Goal: Task Accomplishment & Management: Manage account settings

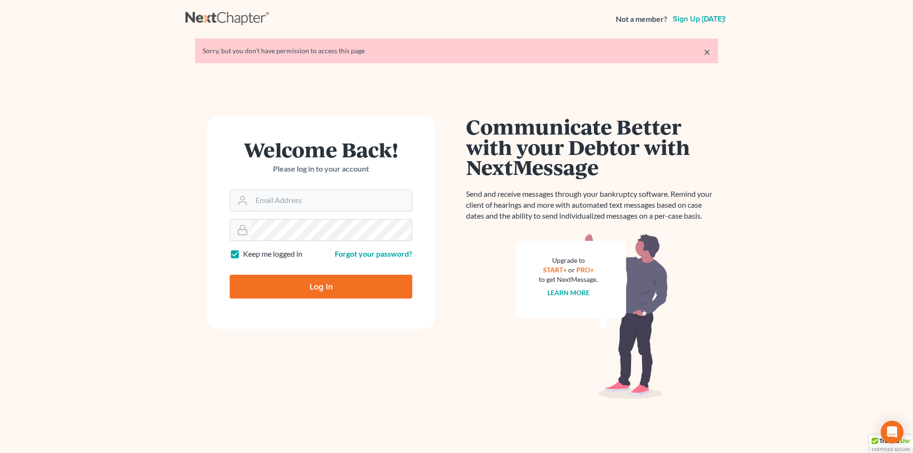
type input "[EMAIL_ADDRESS][DOMAIN_NAME]"
click at [285, 279] on input "Log In" at bounding box center [321, 287] width 183 height 24
type input "Thinking..."
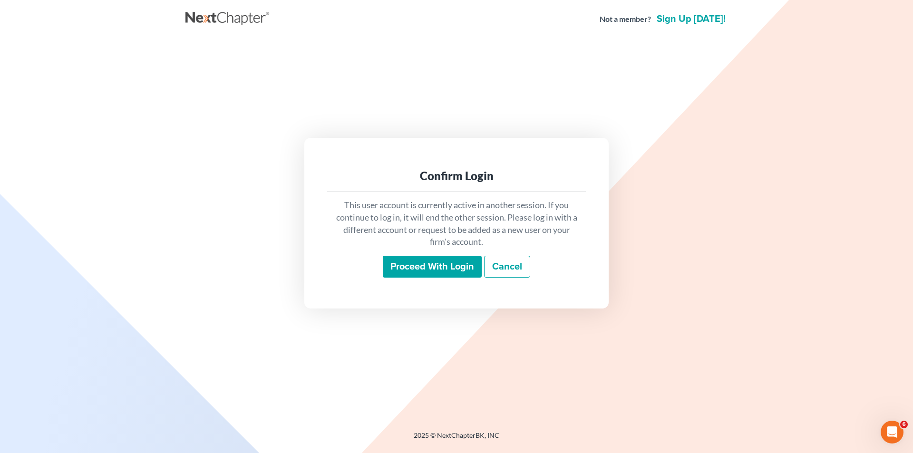
click at [405, 270] on input "Proceed with login" at bounding box center [432, 267] width 99 height 22
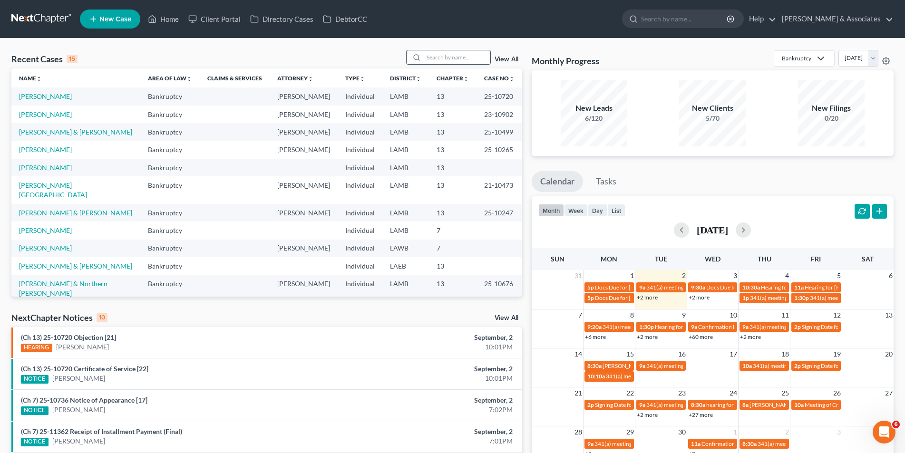
click at [429, 57] on input "search" at bounding box center [457, 57] width 67 height 14
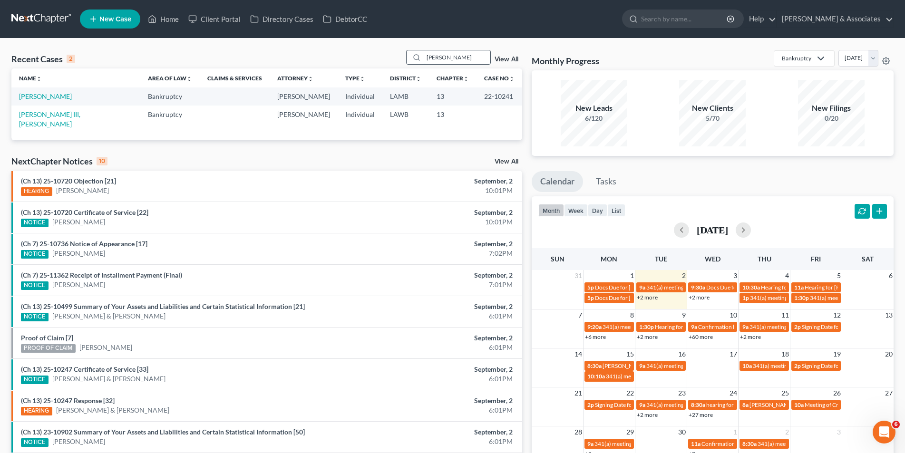
type input "debose"
click at [50, 99] on link "DeBose, Willis" at bounding box center [45, 96] width 53 height 8
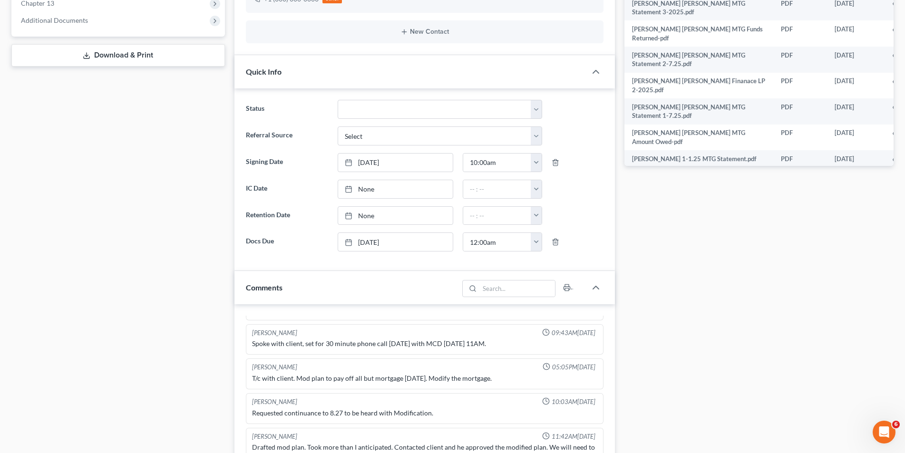
scroll to position [333, 0]
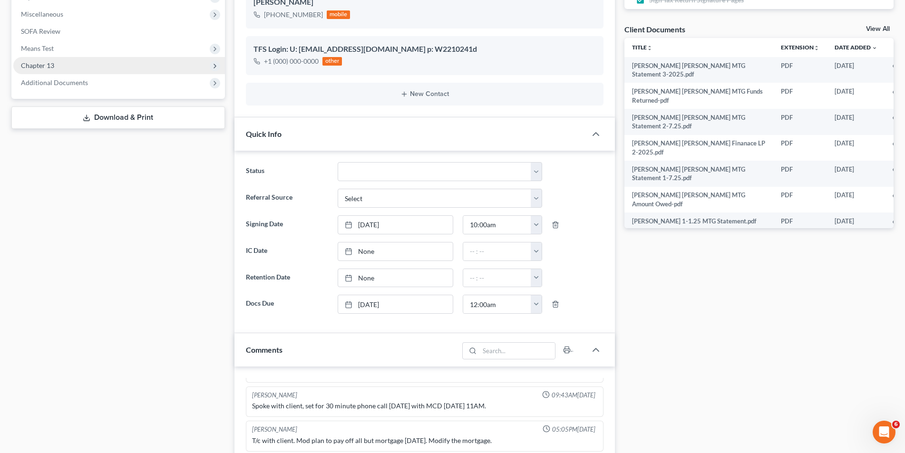
click at [101, 73] on span "Chapter 13" at bounding box center [119, 65] width 212 height 17
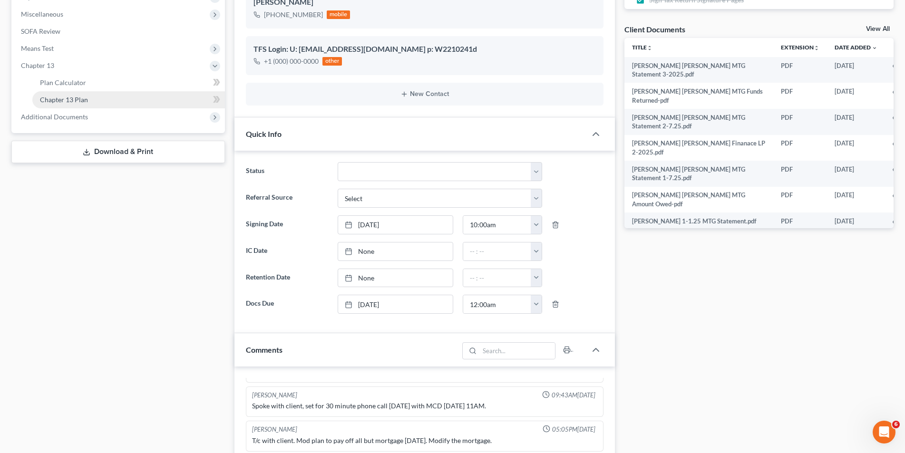
click at [99, 95] on link "Chapter 13 Plan" at bounding box center [128, 99] width 193 height 17
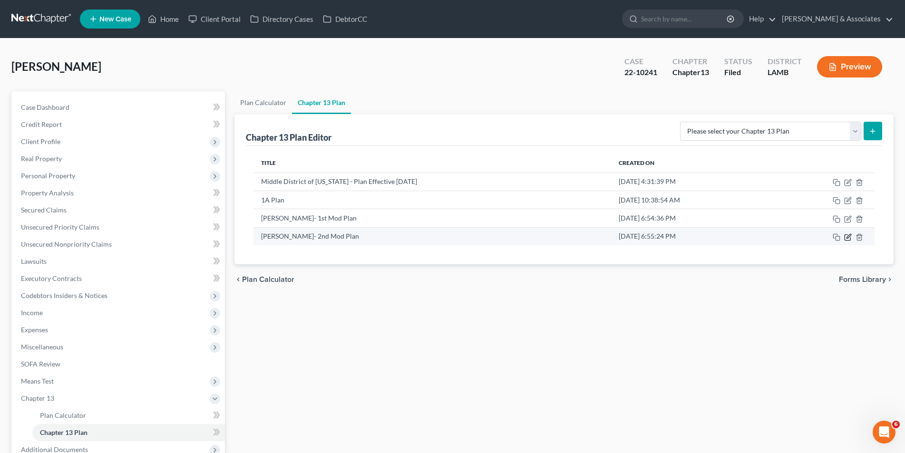
click at [849, 234] on icon "button" at bounding box center [848, 237] width 8 height 8
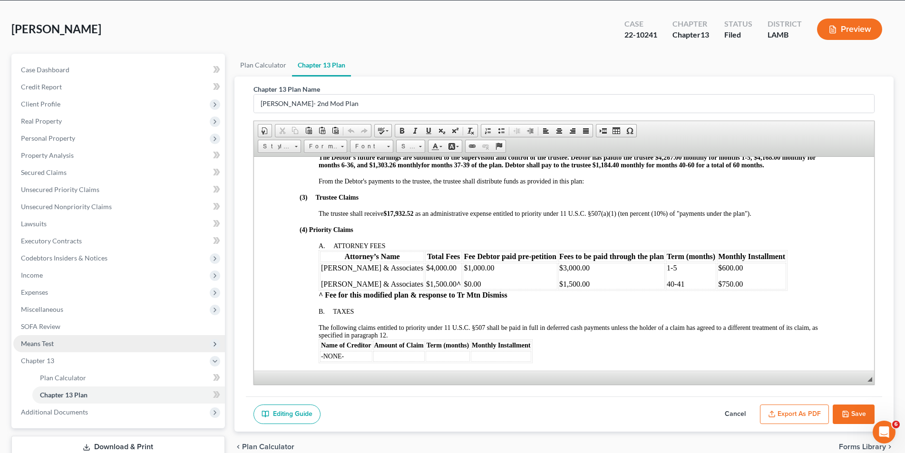
scroll to position [82, 0]
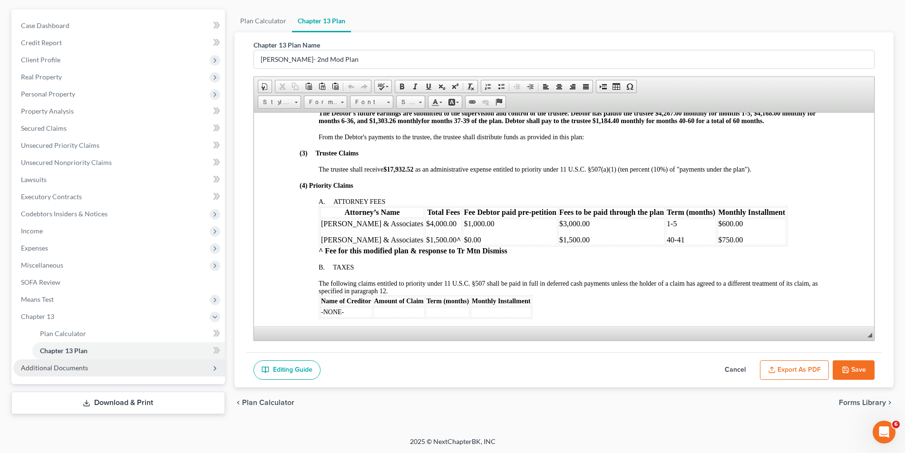
click at [70, 367] on span "Additional Documents" at bounding box center [54, 368] width 67 height 8
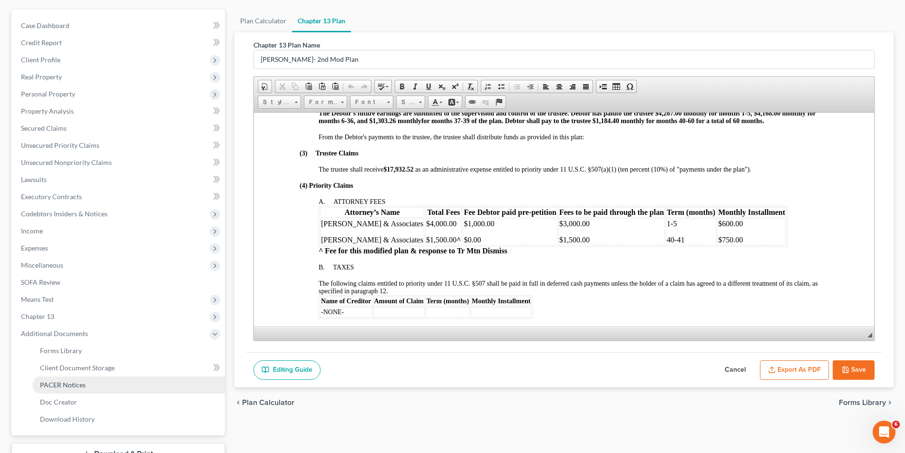
click at [58, 384] on span "PACER Notices" at bounding box center [63, 385] width 46 height 8
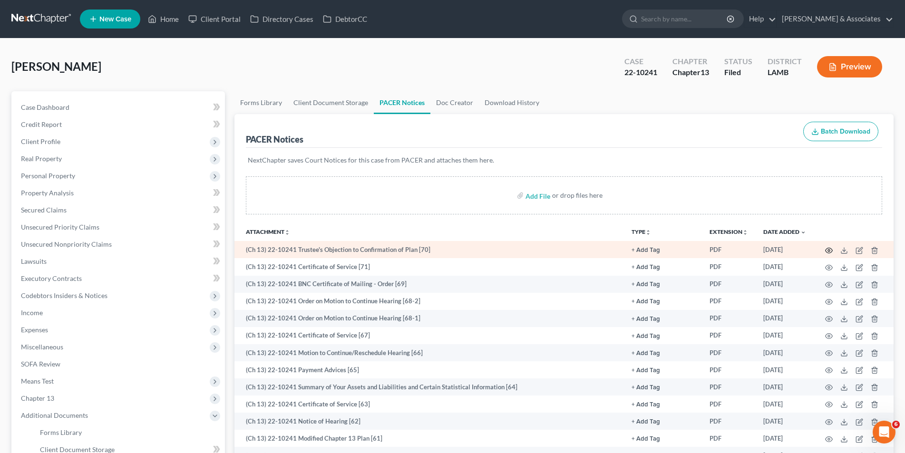
click at [831, 251] on icon "button" at bounding box center [829, 251] width 8 height 8
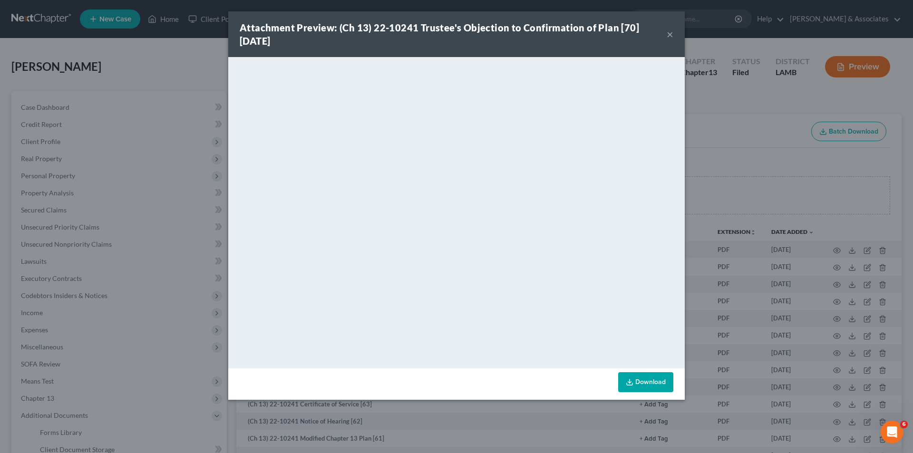
click at [671, 34] on button "×" at bounding box center [670, 34] width 7 height 11
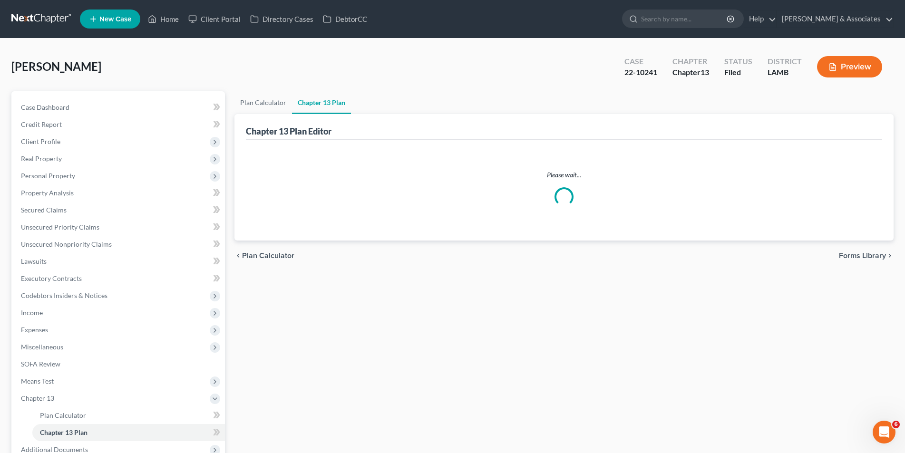
scroll to position [79, 0]
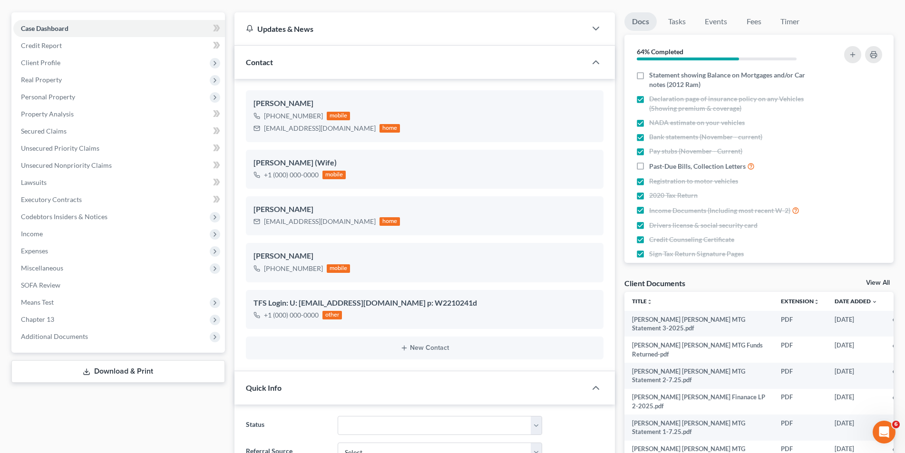
scroll to position [172, 0]
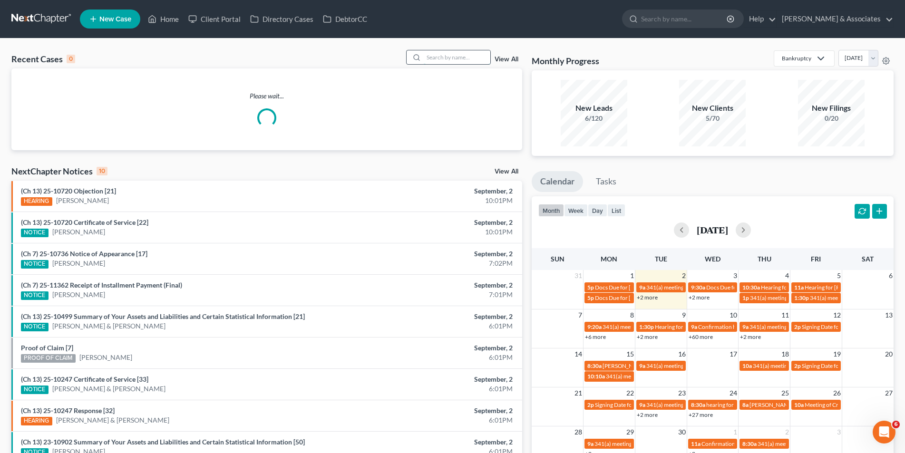
click at [438, 60] on input "search" at bounding box center [457, 57] width 67 height 14
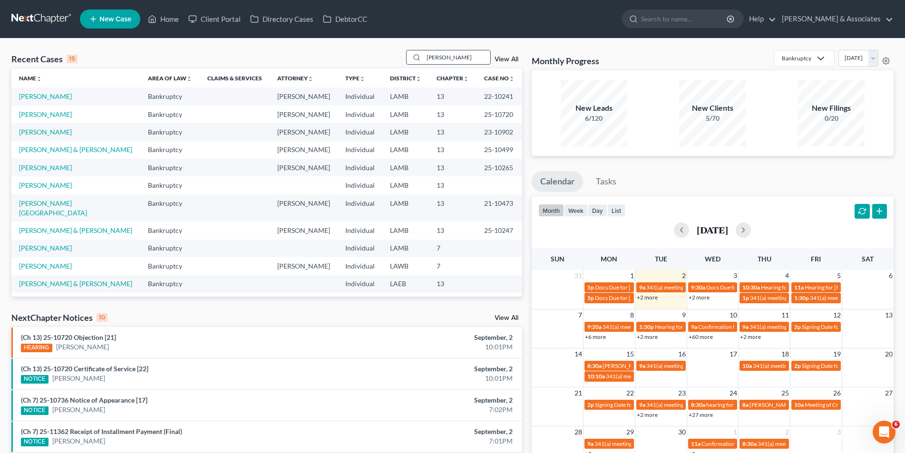
type input "beamon"
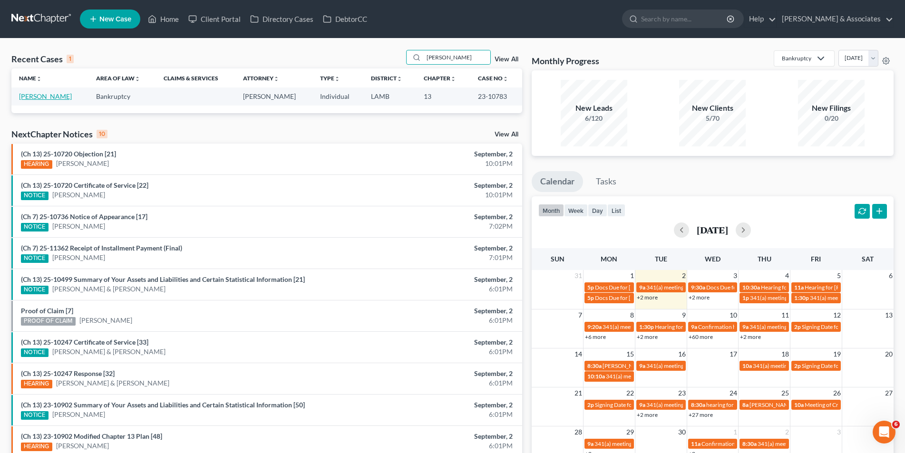
click at [53, 98] on link "[PERSON_NAME]" at bounding box center [45, 96] width 53 height 8
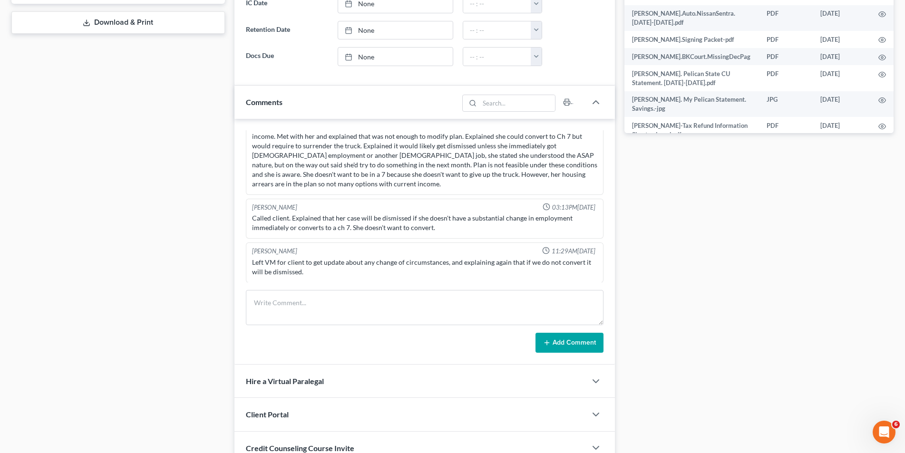
scroll to position [613, 0]
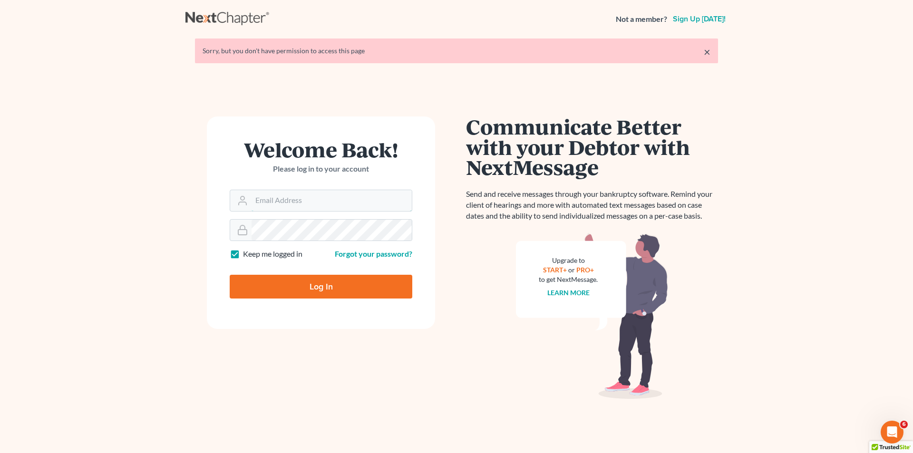
type input "[EMAIL_ADDRESS][DOMAIN_NAME]"
click at [275, 294] on input "Log In" at bounding box center [321, 287] width 183 height 24
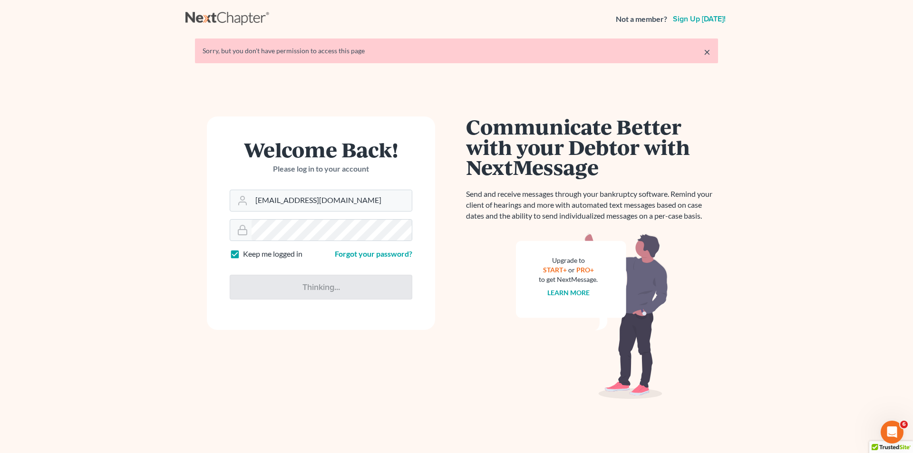
type input "Thinking..."
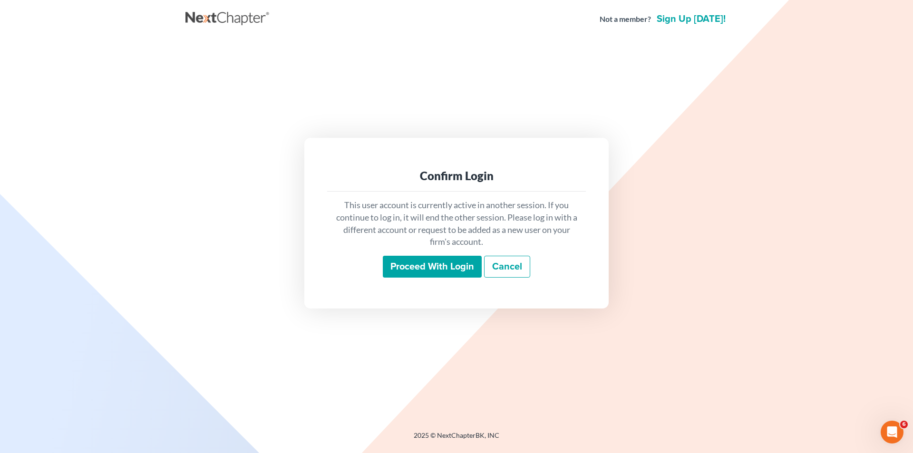
click at [421, 266] on input "Proceed with login" at bounding box center [432, 267] width 99 height 22
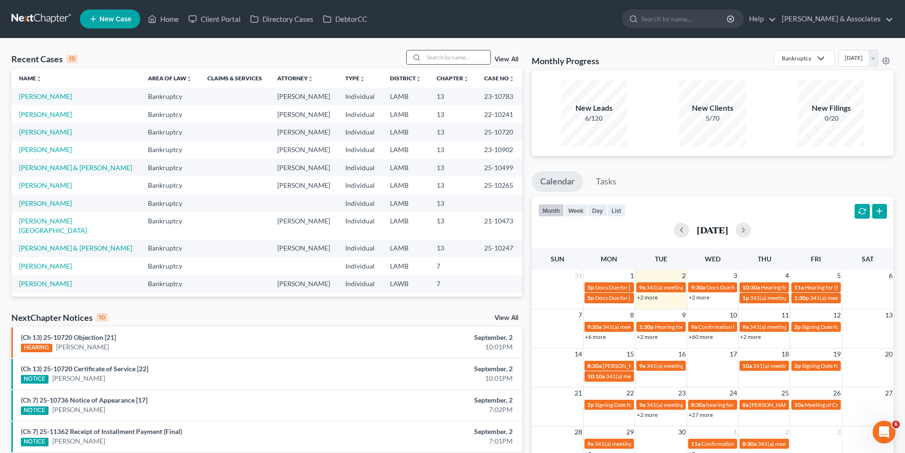
click at [426, 59] on input "search" at bounding box center [457, 57] width 67 height 14
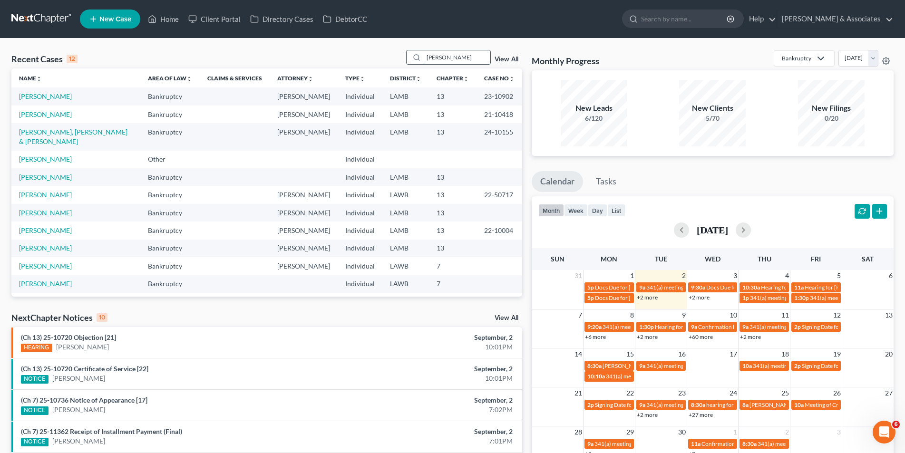
type input "guillory"
click at [48, 95] on link "Guillory, Starr" at bounding box center [45, 96] width 53 height 8
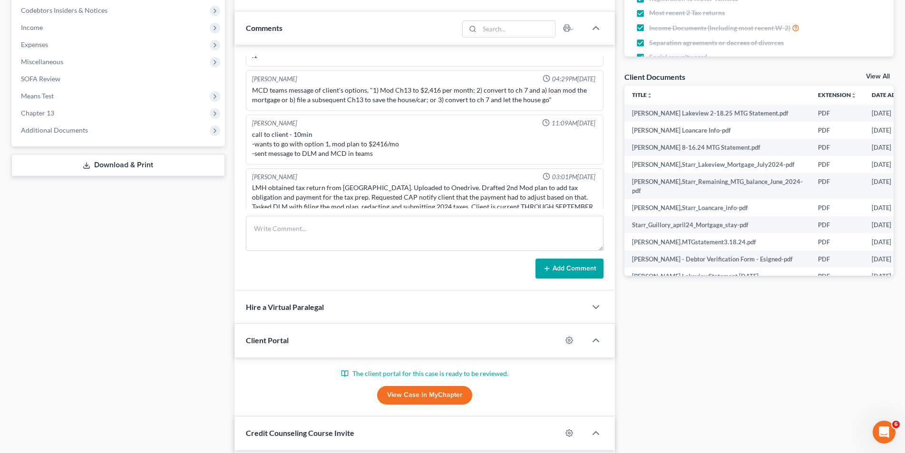
scroll to position [2168, 0]
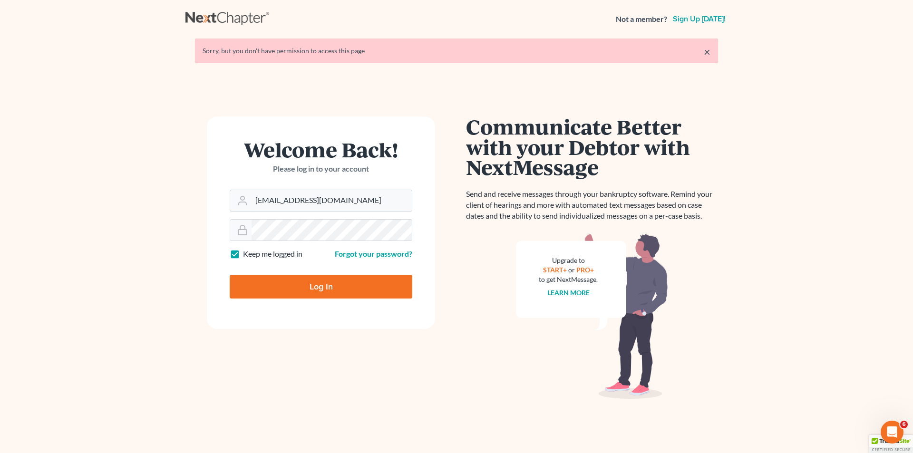
click at [301, 275] on input "Log In" at bounding box center [321, 287] width 183 height 24
type input "Thinking..."
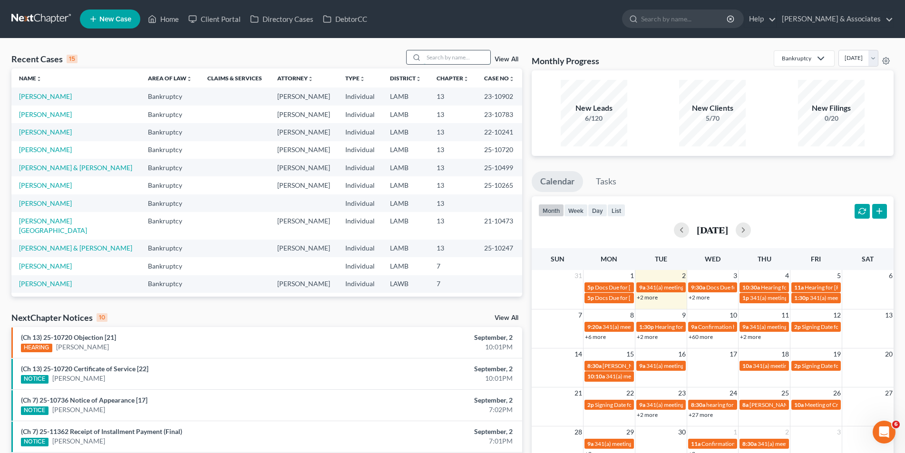
click at [431, 57] on input "search" at bounding box center [457, 57] width 67 height 14
type input "[PERSON_NAME]"
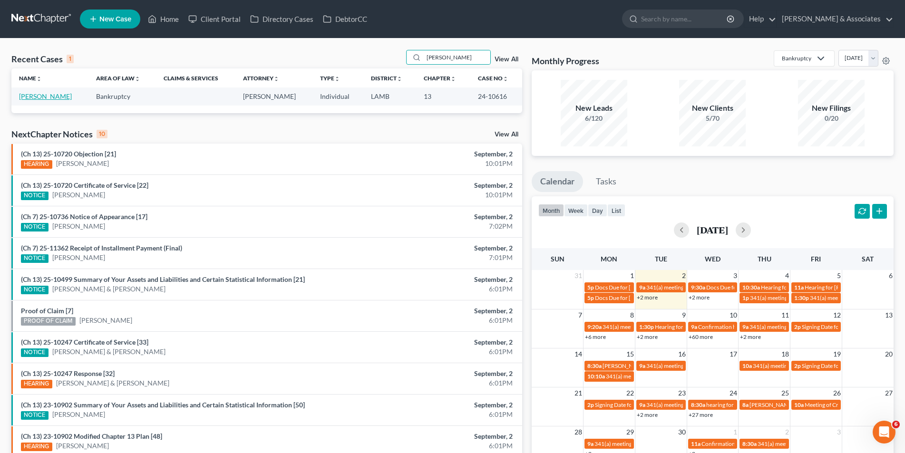
click at [41, 97] on link "[PERSON_NAME]" at bounding box center [45, 96] width 53 height 8
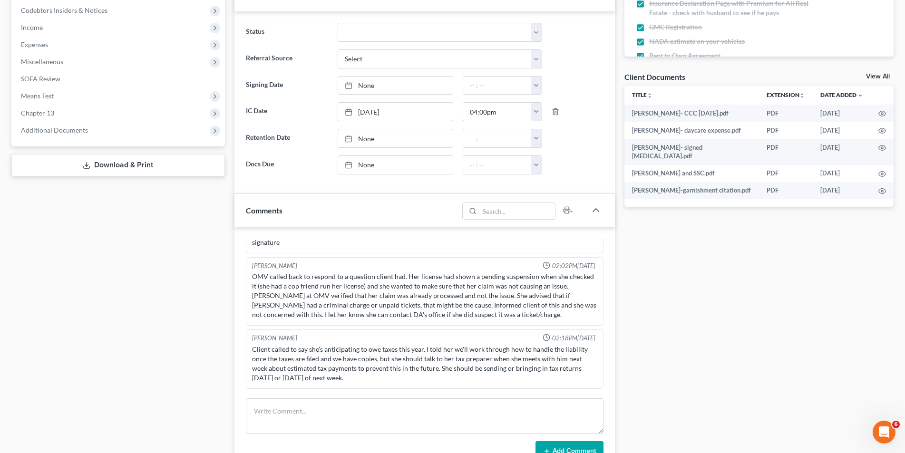
scroll to position [1956, 0]
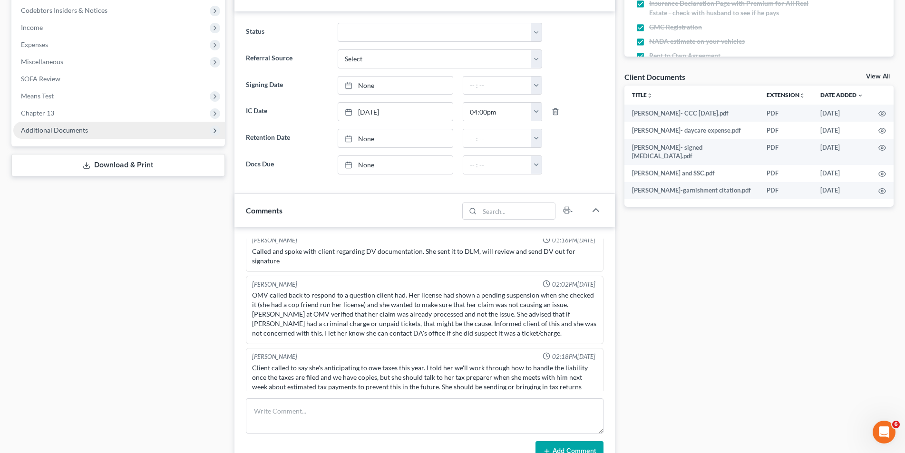
click at [57, 133] on span "Additional Documents" at bounding box center [54, 130] width 67 height 8
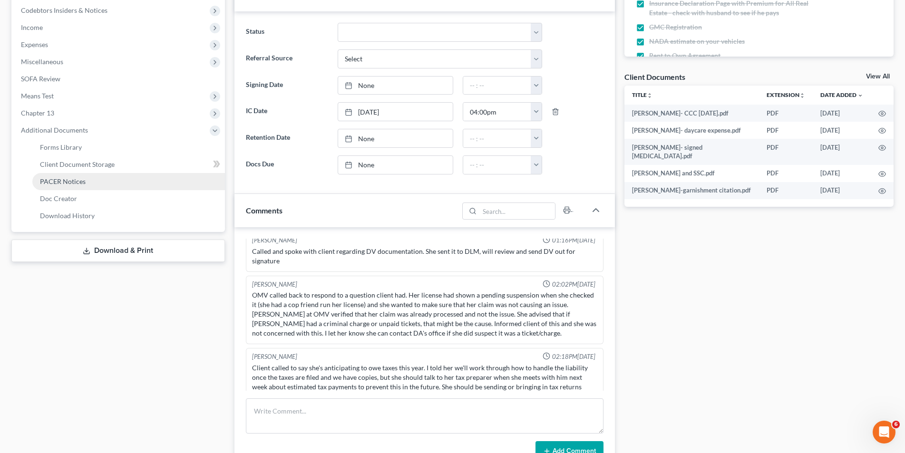
click at [69, 182] on span "PACER Notices" at bounding box center [63, 181] width 46 height 8
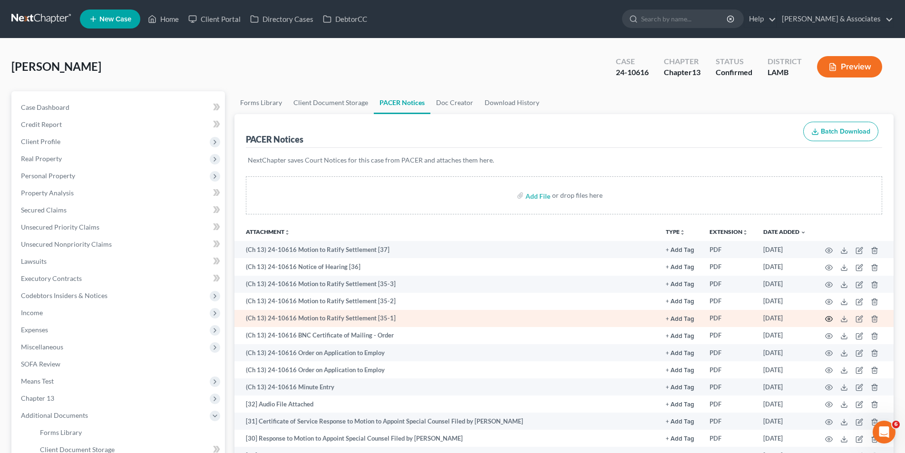
click at [830, 321] on icon "button" at bounding box center [828, 319] width 7 height 5
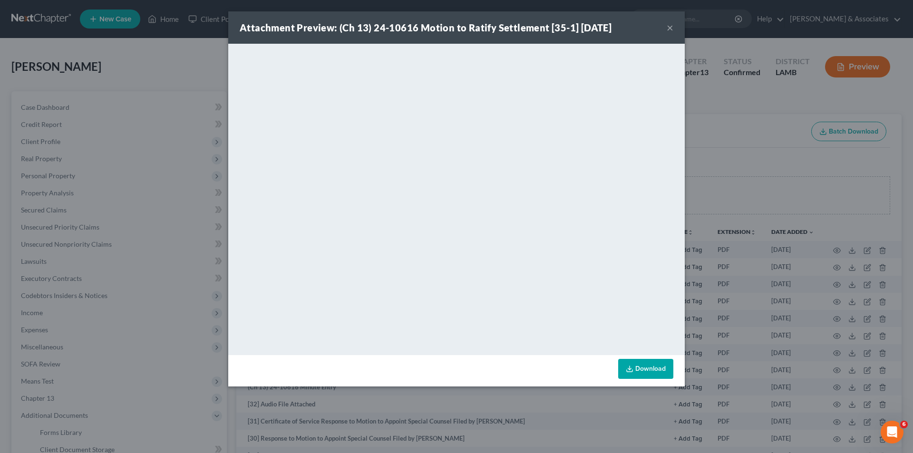
click at [671, 30] on button "×" at bounding box center [670, 27] width 7 height 11
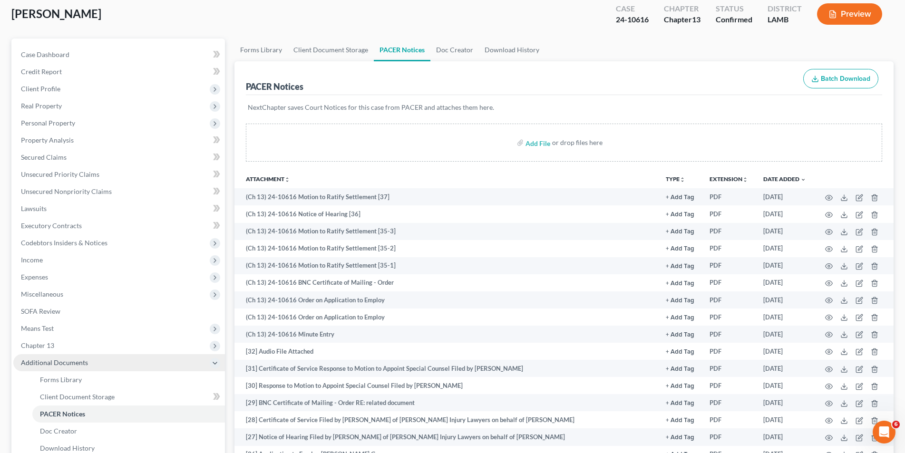
scroll to position [143, 0]
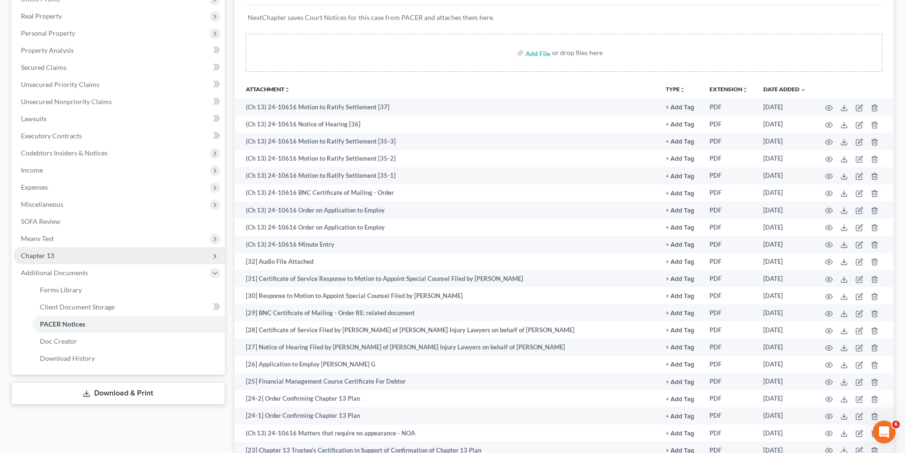
click at [74, 260] on span "Chapter 13" at bounding box center [119, 255] width 212 height 17
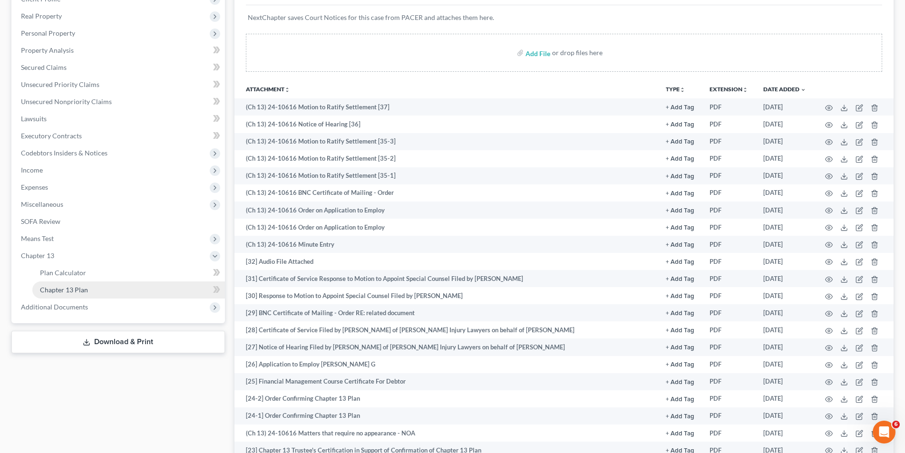
click at [72, 285] on link "Chapter 13 Plan" at bounding box center [128, 289] width 193 height 17
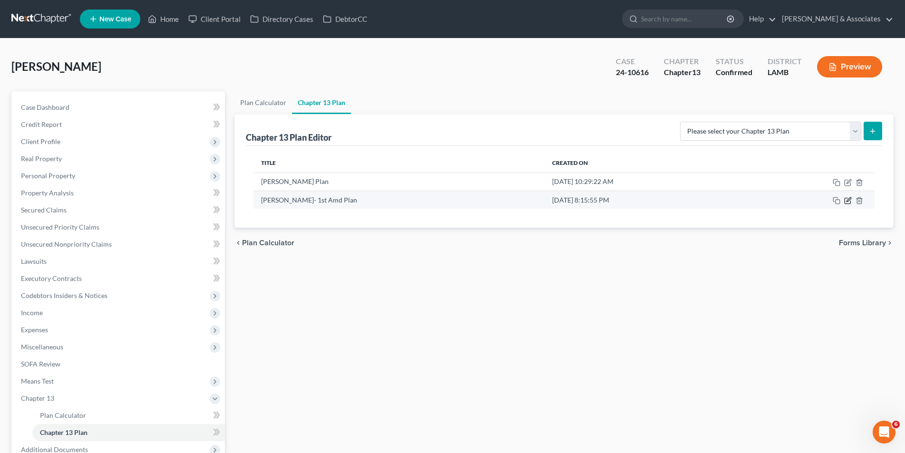
click at [844, 199] on icon "button" at bounding box center [848, 201] width 8 height 8
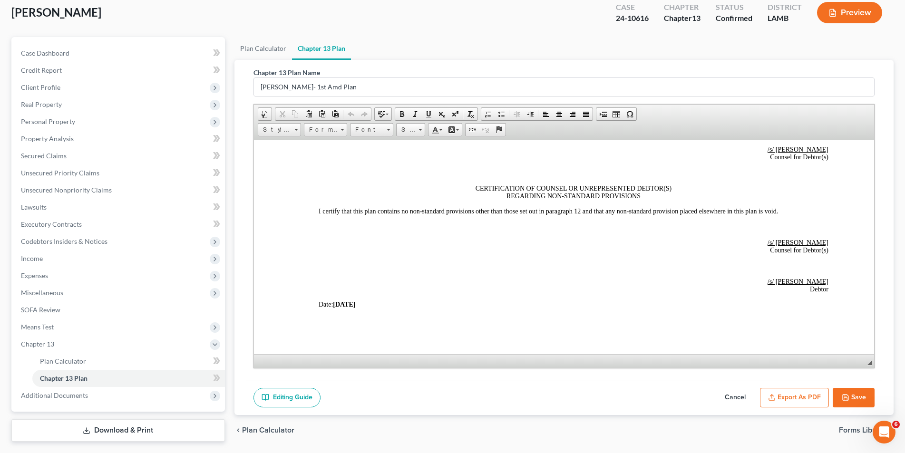
scroll to position [82, 0]
